Goal: Find specific page/section: Find specific page/section

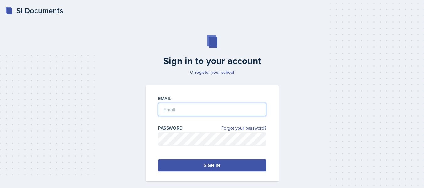
type input "[PERSON_NAME][EMAIL_ADDRESS][PERSON_NAME][DOMAIN_NAME]"
click at [188, 163] on button "Sign in" at bounding box center [212, 165] width 108 height 12
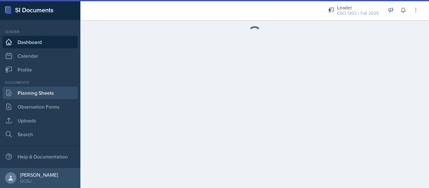
click at [40, 97] on link "Planning Sheets" at bounding box center [40, 93] width 75 height 13
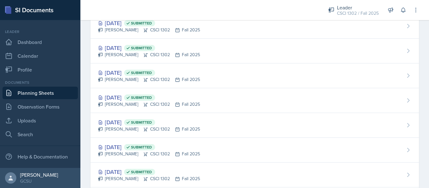
scroll to position [322, 0]
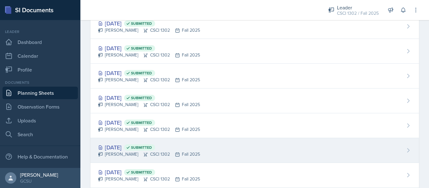
click at [202, 154] on div "[DATE] Submitted [PERSON_NAME] CSCI 1302 Fall 2025" at bounding box center [254, 150] width 328 height 25
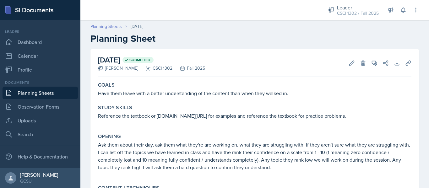
click at [116, 26] on link "Planning Sheets" at bounding box center [105, 26] width 31 height 7
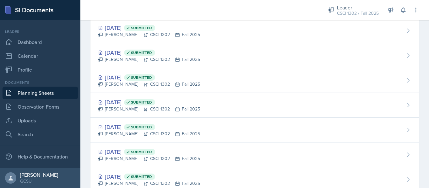
scroll to position [393, 0]
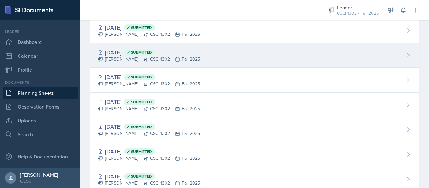
click at [205, 65] on div "[DATE] Submitted [PERSON_NAME] CSCI 1302 Fall 2025" at bounding box center [254, 55] width 328 height 25
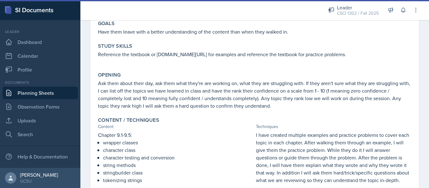
scroll to position [140, 0]
